Goal: Obtain resource: Download file/media

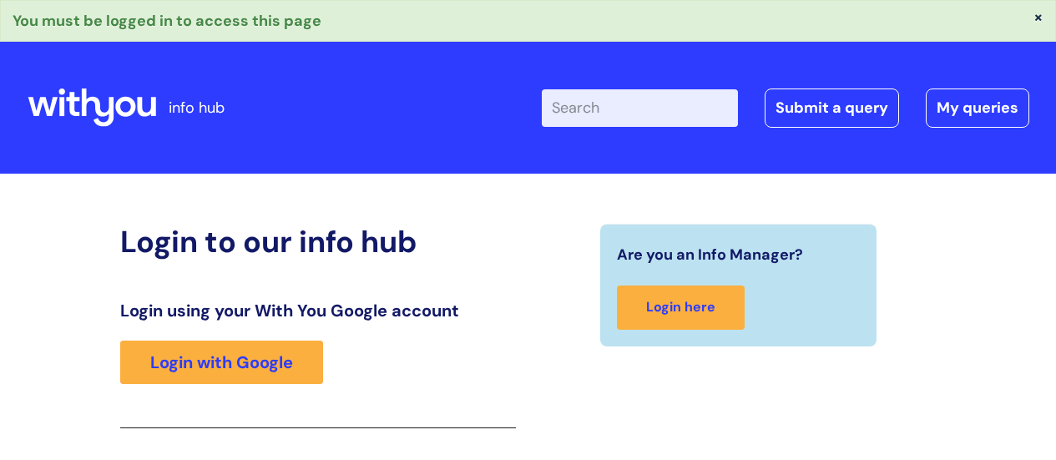
scroll to position [295, 0]
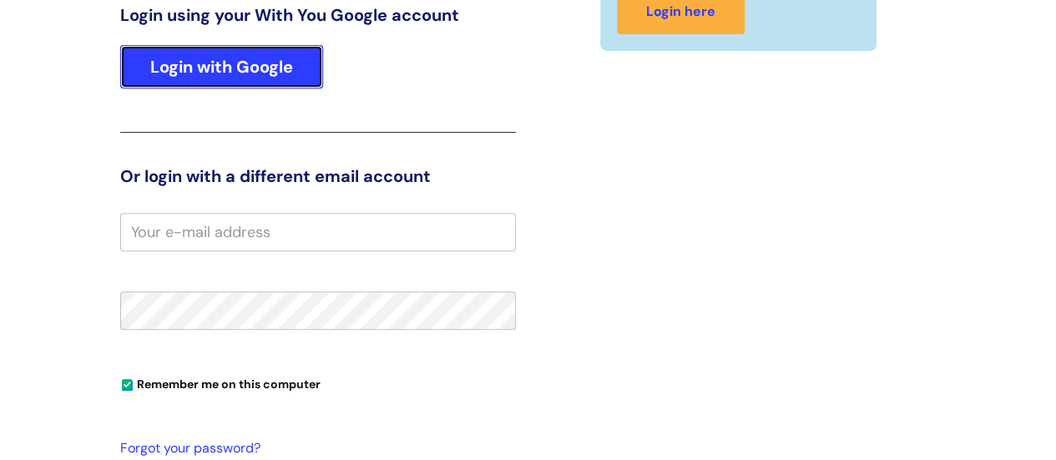
click at [217, 69] on link "Login with Google" at bounding box center [221, 66] width 203 height 43
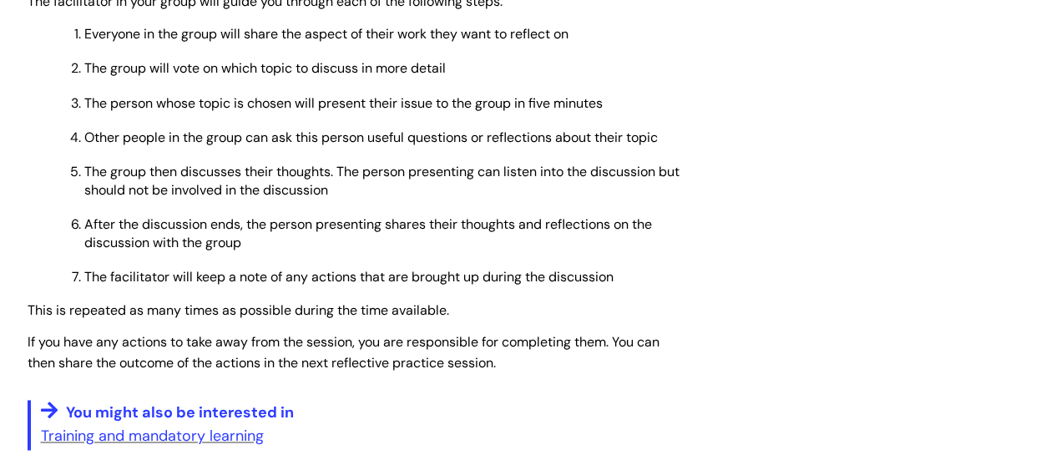
scroll to position [1068, 0]
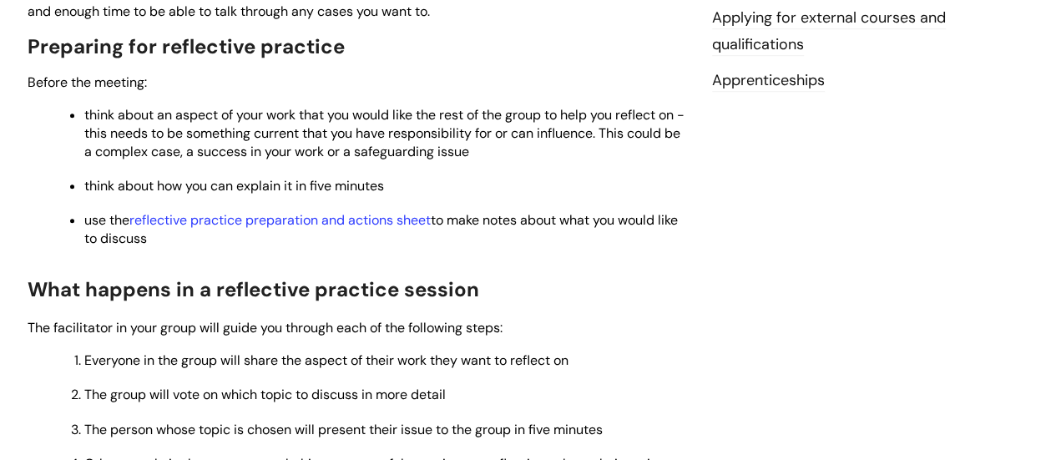
scroll to position [718, 0]
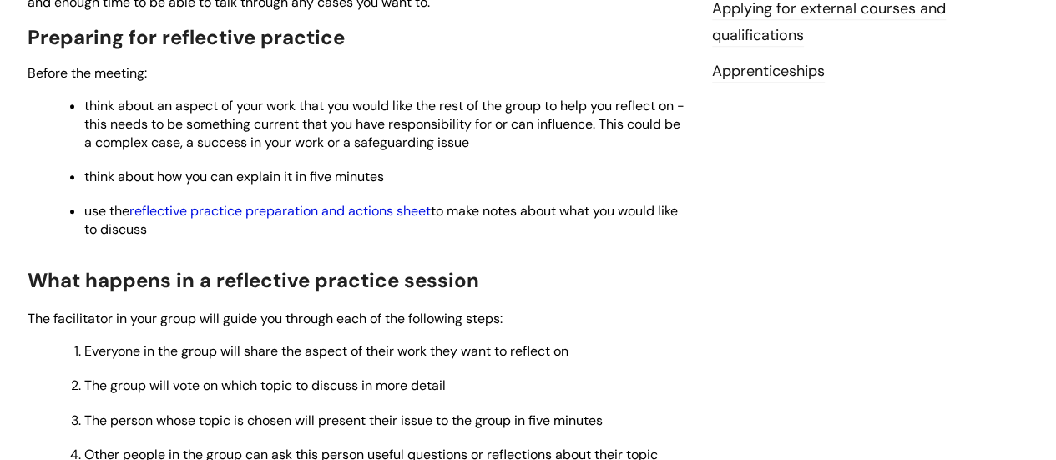
click at [329, 213] on link "reflective practice preparation and actions sheet" at bounding box center [279, 211] width 301 height 18
